Goal: Find contact information: Find contact information

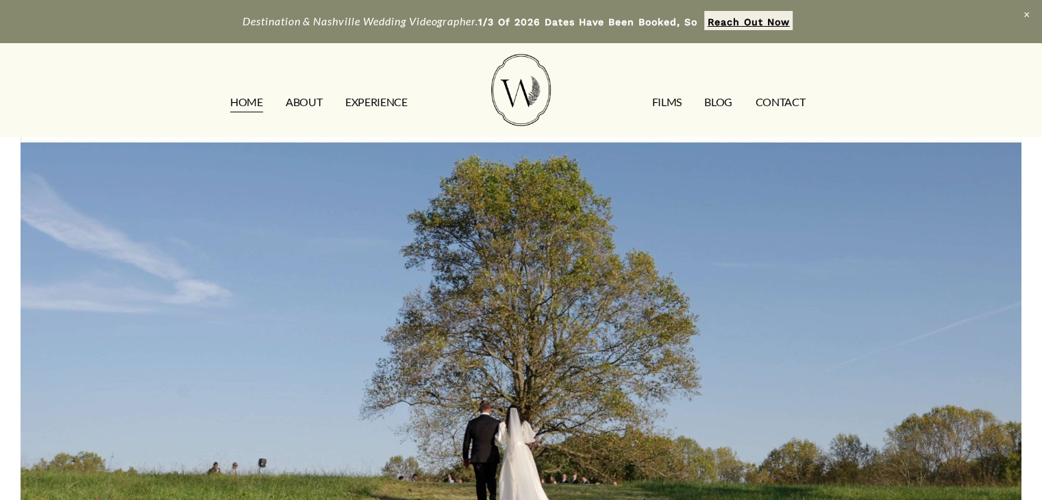
drag, startPoint x: 784, startPoint y: 101, endPoint x: 674, endPoint y: 73, distance: 113.1
click at [784, 101] on link "CONTACT" at bounding box center [780, 103] width 50 height 22
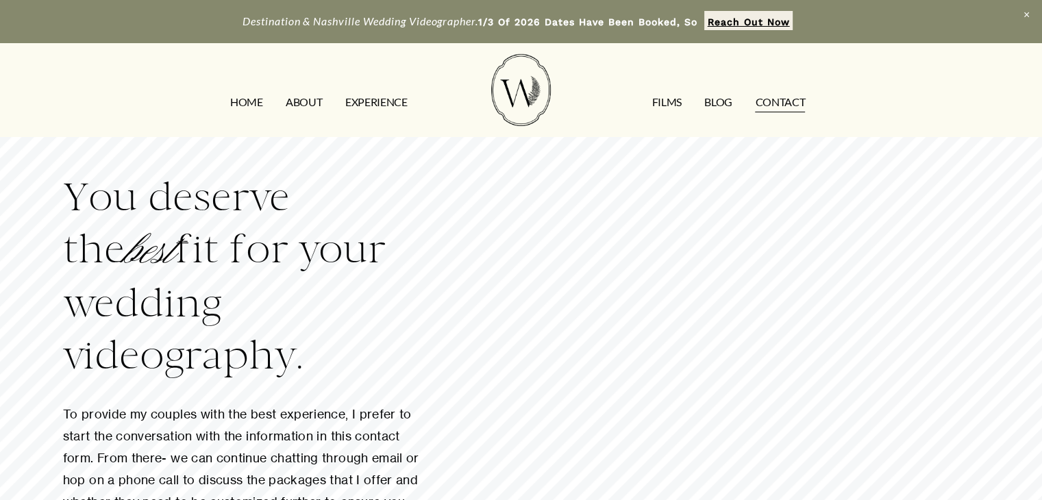
scroll to position [1583, 0]
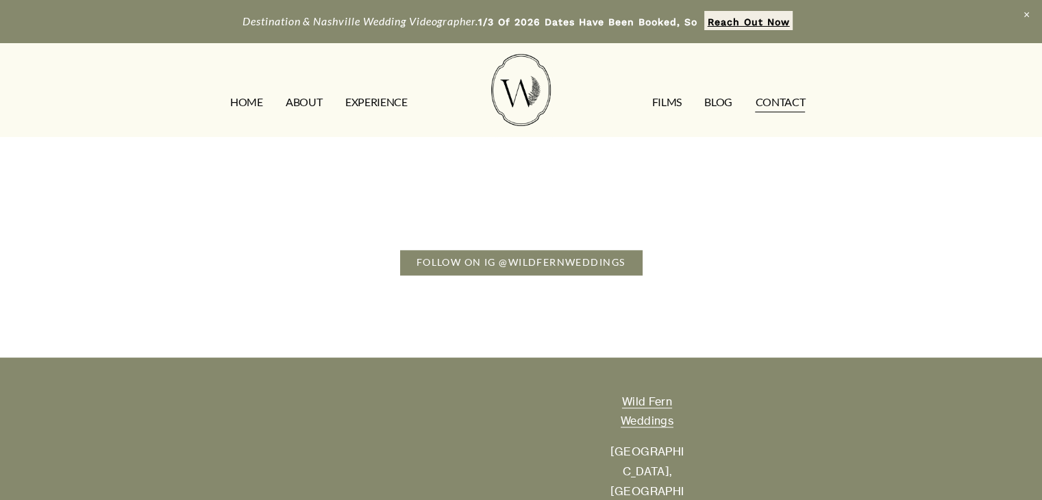
drag, startPoint x: 1047, startPoint y: 203, endPoint x: 1049, endPoint y: 531, distance: 328.8
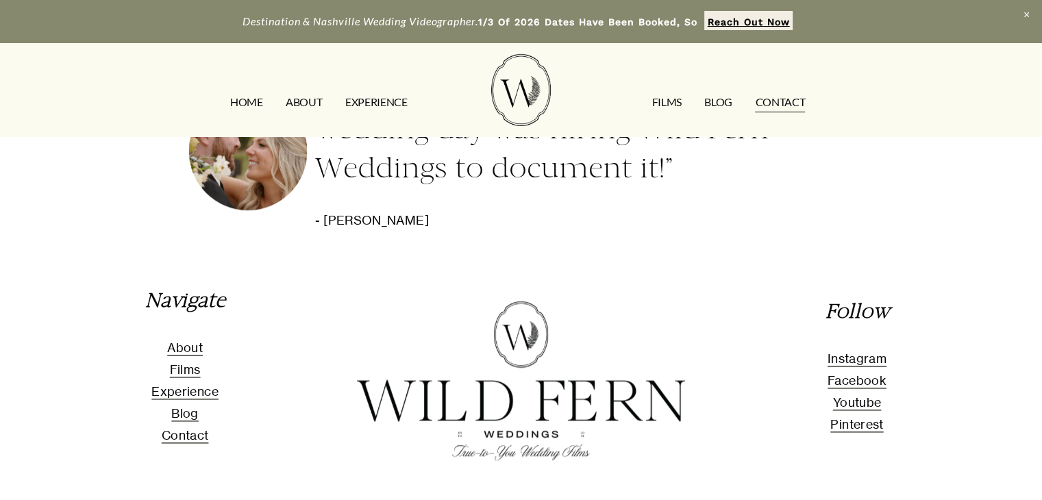
scroll to position [1271, 0]
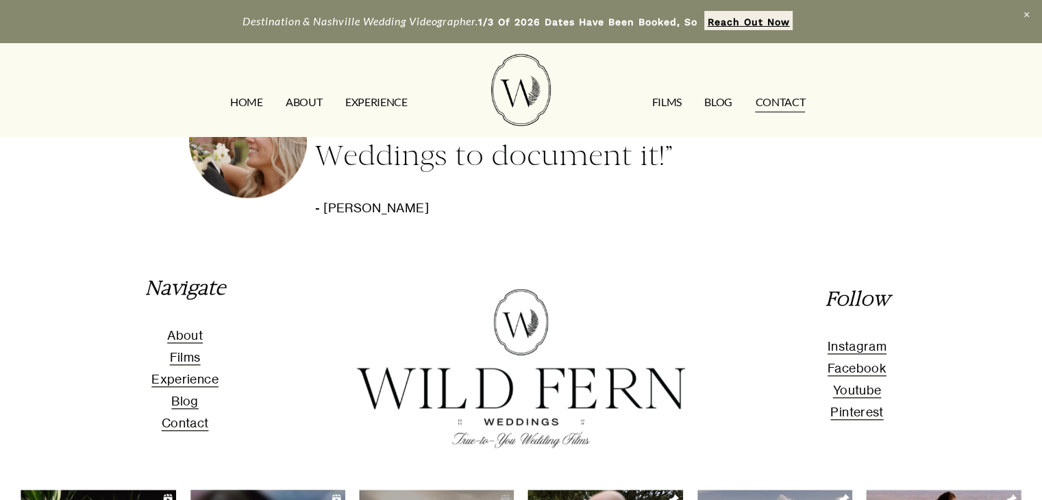
click at [851, 373] on span "Facebook" at bounding box center [856, 368] width 59 height 14
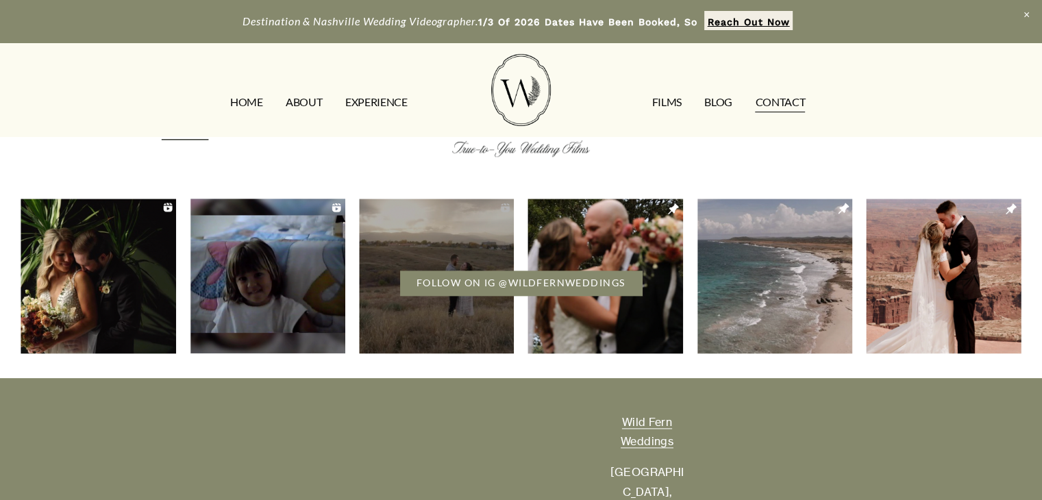
scroll to position [1682, 0]
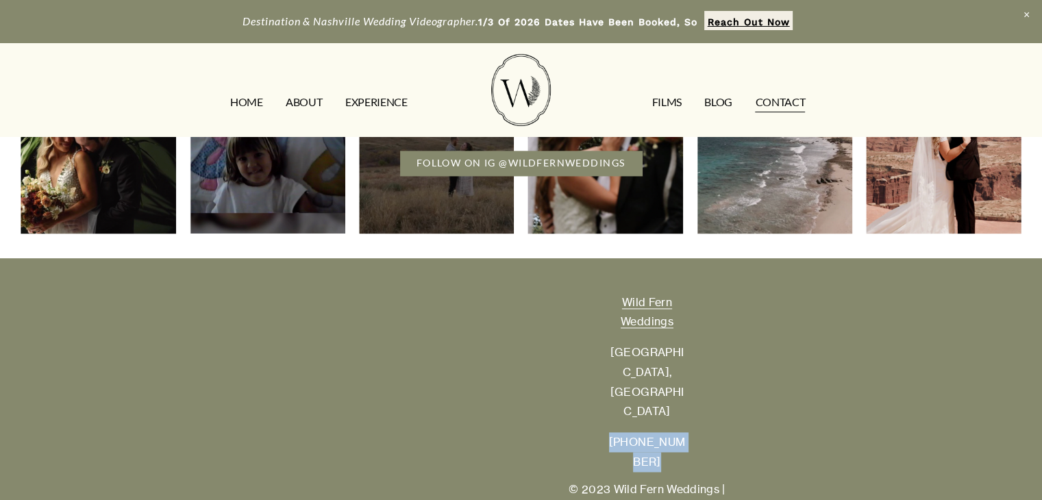
drag, startPoint x: 621, startPoint y: 388, endPoint x: 674, endPoint y: 407, distance: 56.8
click at [674, 432] on p "[PHONE_NUMBER]" at bounding box center [647, 452] width 77 height 40
copy p "[PHONE_NUMBER]"
